Goal: Check status: Check status

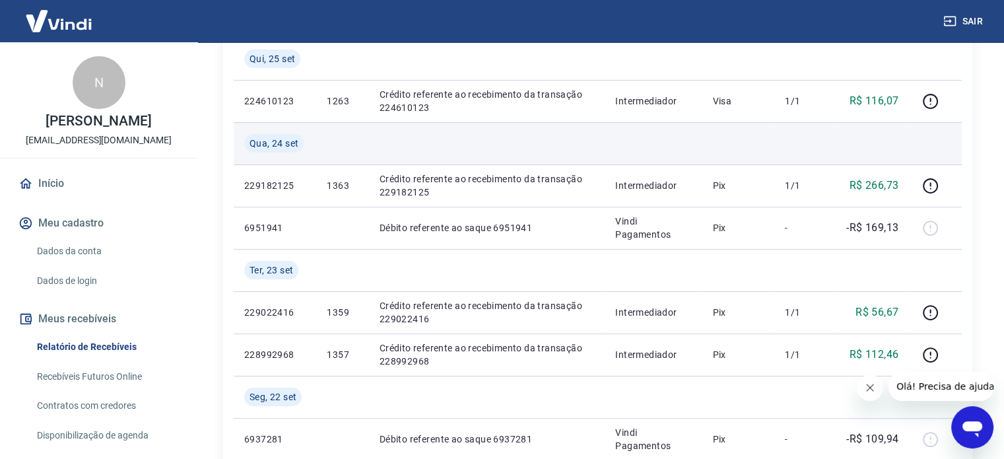
scroll to position [264, 0]
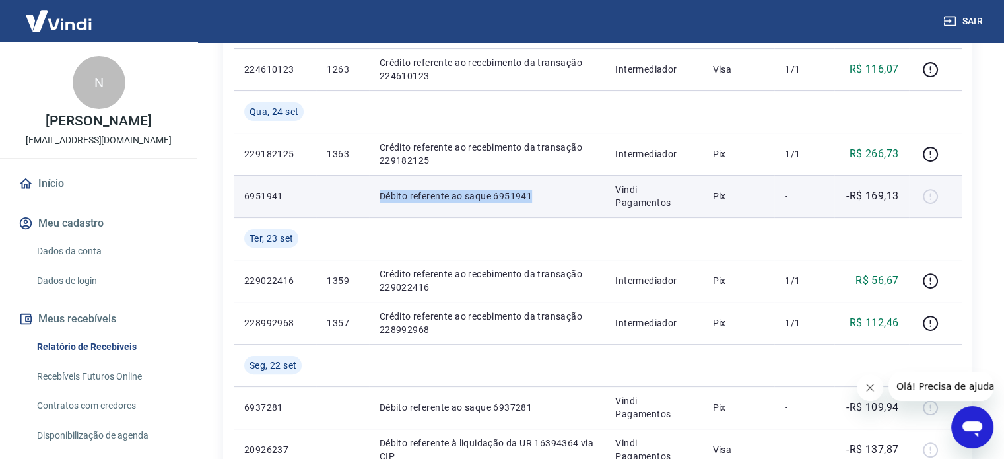
drag, startPoint x: 533, startPoint y: 195, endPoint x: 376, endPoint y: 202, distance: 157.2
click at [376, 202] on td "Débito referente ao saque 6951941" at bounding box center [487, 196] width 236 height 42
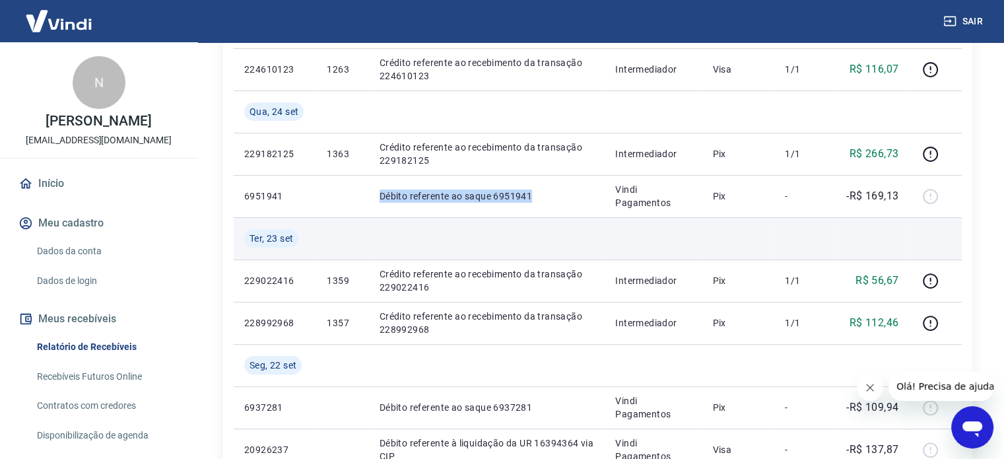
copy p "Débito referente ao saque 6951941"
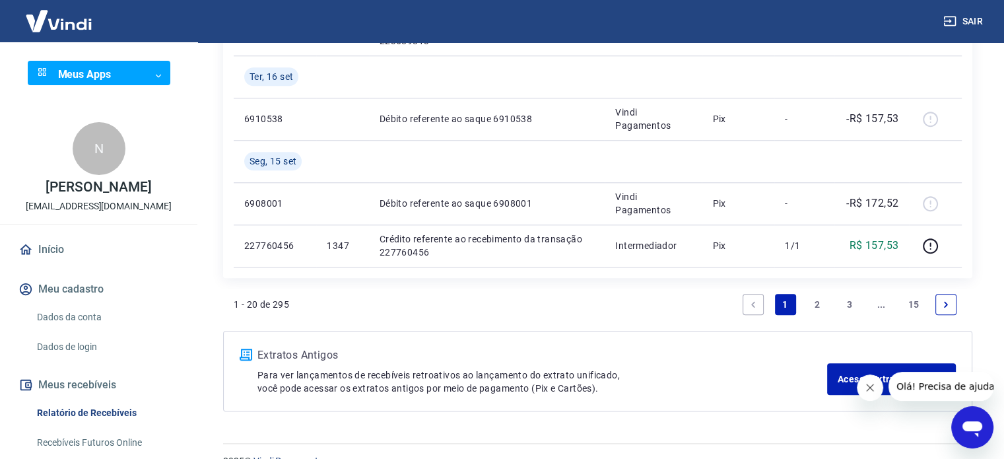
scroll to position [1294, 0]
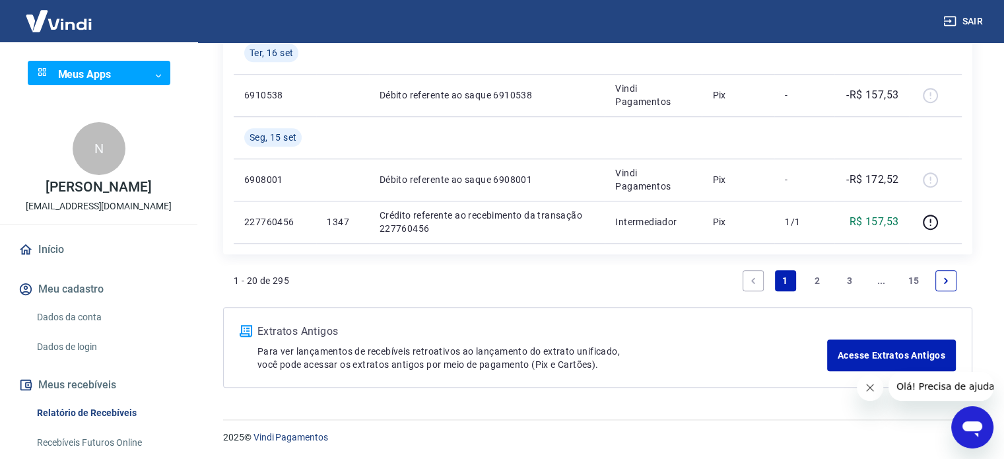
click at [947, 290] on link "Next page" at bounding box center [945, 280] width 21 height 21
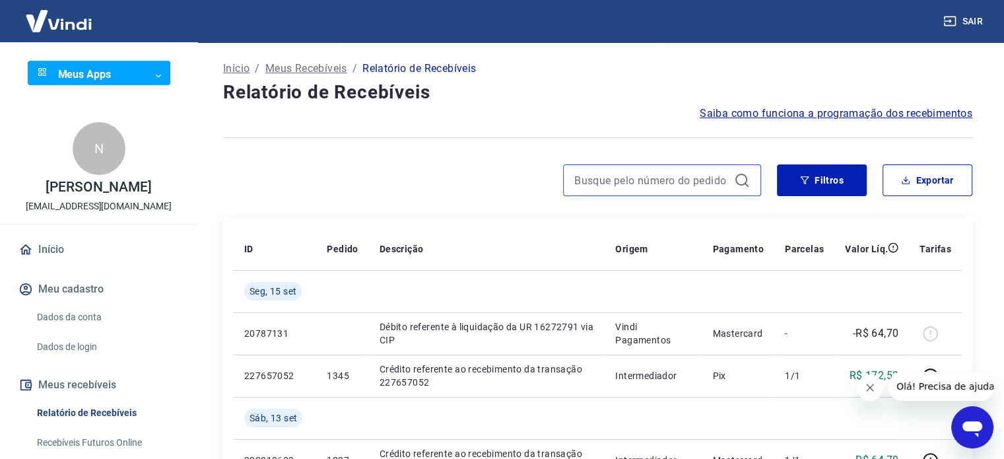
click at [704, 172] on input at bounding box center [651, 180] width 154 height 20
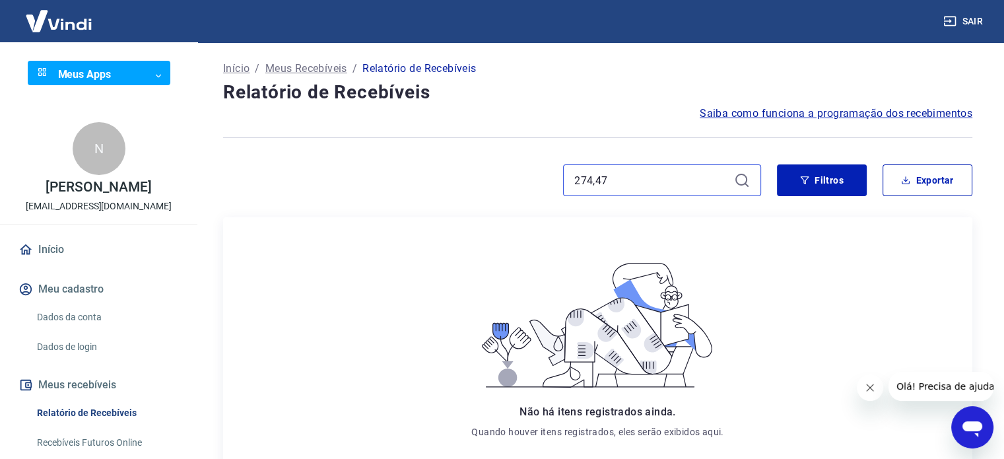
type input "274,47"
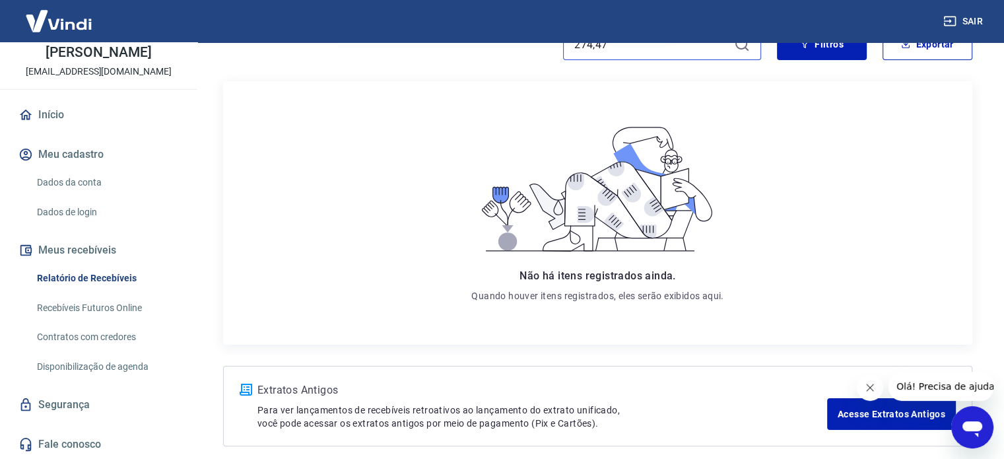
scroll to position [196, 0]
